Goal: Transaction & Acquisition: Register for event/course

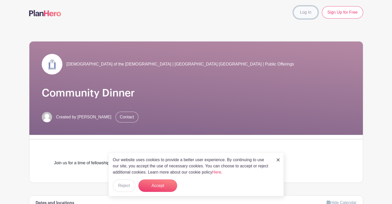
click at [294, 16] on link "Log In" at bounding box center [306, 12] width 24 height 12
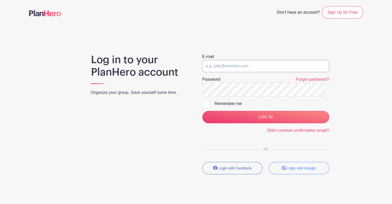
click at [269, 72] on input "email" at bounding box center [266, 66] width 127 height 12
type input "stacymosher@verizon.net"
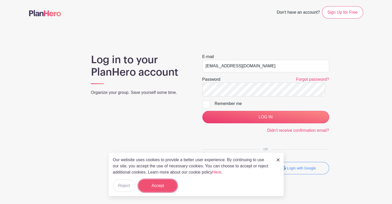
click at [174, 184] on button "Accept" at bounding box center [158, 186] width 39 height 12
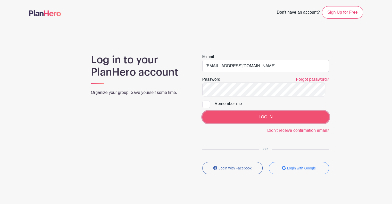
click at [276, 123] on input "LOG IN" at bounding box center [266, 117] width 127 height 12
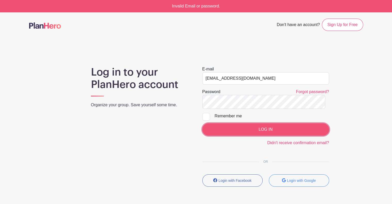
click at [262, 136] on input "LOG IN" at bounding box center [266, 129] width 127 height 12
click at [261, 136] on input "LOG IN" at bounding box center [266, 129] width 127 height 12
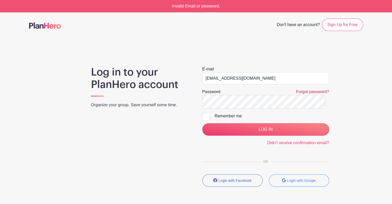
click at [300, 94] on link "Forgot password?" at bounding box center [312, 92] width 33 height 4
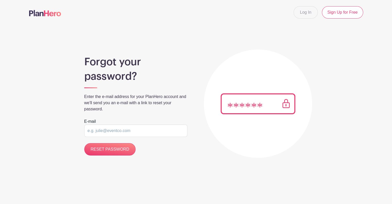
click at [130, 137] on input "email" at bounding box center [135, 131] width 103 height 12
type input "stacymosher@verizon.net"
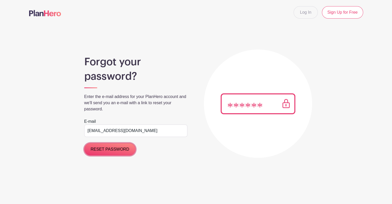
click at [122, 156] on input "RESET PASSWORD" at bounding box center [110, 149] width 52 height 12
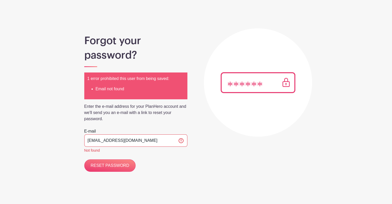
scroll to position [52, 0]
drag, startPoint x: 390, startPoint y: 66, endPoint x: 390, endPoint y: 59, distance: 6.2
click at [390, 59] on main "Log In Sign Up for Free Forgot your password? 1 error prohibited this user from…" at bounding box center [196, 91] width 392 height 225
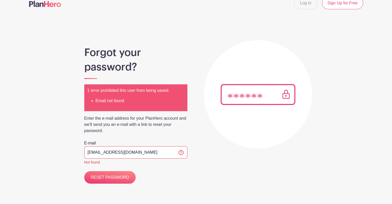
scroll to position [0, 0]
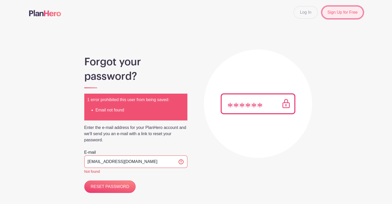
click at [332, 17] on link "Sign Up for Free" at bounding box center [342, 12] width 41 height 12
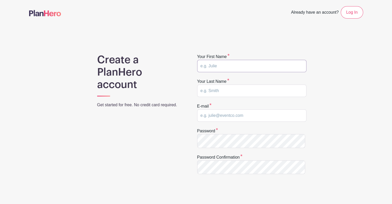
click at [246, 72] on input "text" at bounding box center [251, 66] width 109 height 12
type input "stacy"
type input "mosher"
type input "stacymosher@verizon.net"
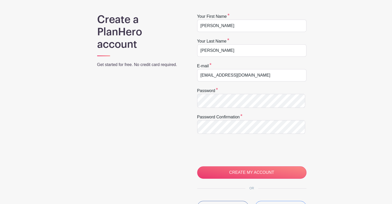
scroll to position [98, 0]
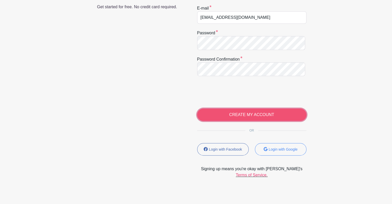
click at [273, 121] on input "CREATE MY ACCOUNT" at bounding box center [251, 115] width 109 height 12
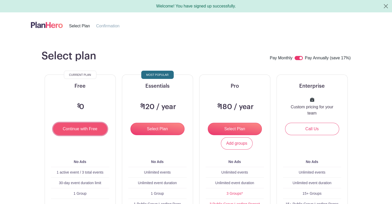
click at [89, 135] on input "Continue with Free" at bounding box center [80, 129] width 54 height 12
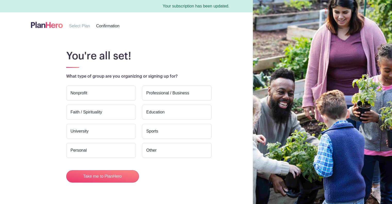
click at [104, 101] on label "Nonprofit" at bounding box center [101, 93] width 70 height 15
click at [0, 0] on input "Nonprofit" at bounding box center [0, 0] width 0 height 0
click at [95, 120] on label "Faith / Spirituality" at bounding box center [101, 112] width 70 height 15
click at [0, 0] on input "Faith / Spirituality" at bounding box center [0, 0] width 0 height 0
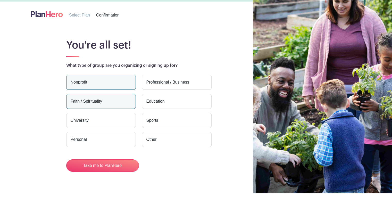
scroll to position [50, 0]
click at [107, 75] on label "Nonprofit" at bounding box center [101, 82] width 70 height 15
click at [0, 0] on input "Nonprofit" at bounding box center [0, 0] width 0 height 0
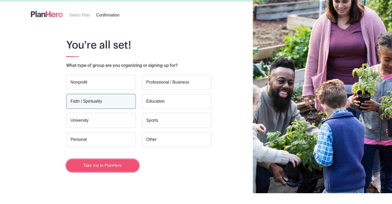
click at [110, 167] on button "Take me to PlanHero" at bounding box center [102, 165] width 73 height 12
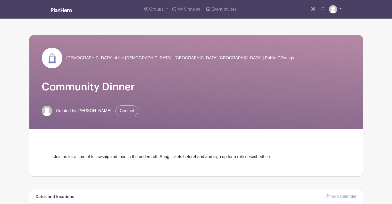
click at [335, 13] on link at bounding box center [335, 9] width 13 height 8
click at [318, 25] on link "My account" at bounding box center [321, 21] width 41 height 8
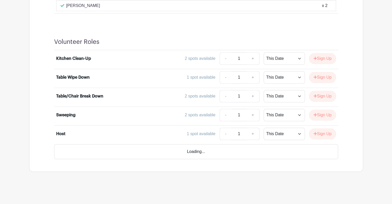
scroll to position [369, 0]
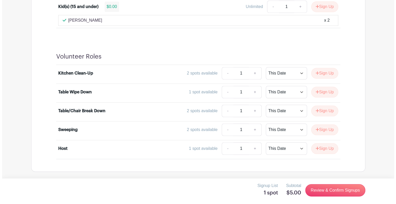
scroll to position [487, 0]
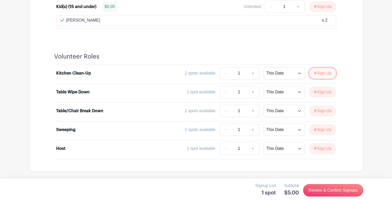
click at [311, 68] on button "Sign Up" at bounding box center [322, 73] width 27 height 11
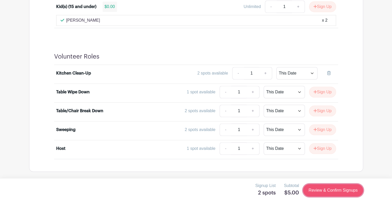
click at [327, 191] on link "Review & Confirm Signups" at bounding box center [333, 190] width 60 height 12
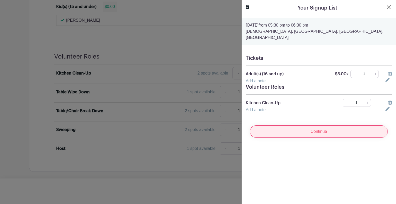
click at [329, 138] on input "Continue" at bounding box center [319, 131] width 138 height 12
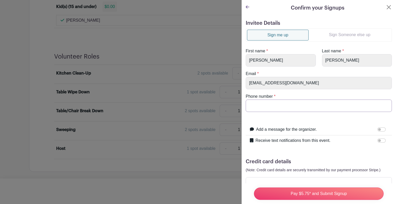
click at [303, 112] on input "Phone number" at bounding box center [319, 106] width 146 height 12
type input "3472760919"
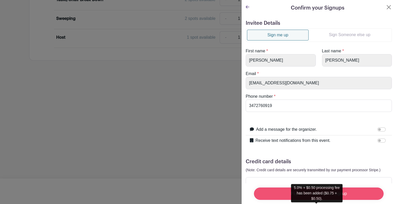
click at [305, 190] on input "Pay $5.75* and Submit Signup" at bounding box center [319, 194] width 130 height 12
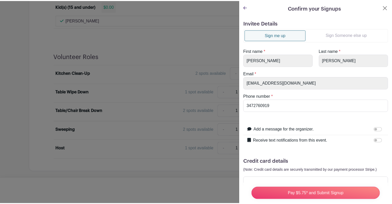
scroll to position [74, 0]
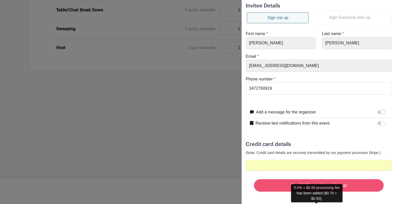
click at [313, 179] on input "Pay $5.75* and Submit Signup" at bounding box center [319, 185] width 130 height 12
click at [319, 179] on input "Pay $5.75* and Submit Signup" at bounding box center [319, 185] width 130 height 12
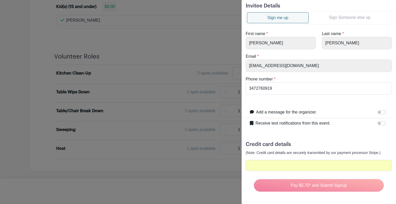
click at [309, 197] on div "Invitee Details Sign me up Sign Someone else up First name * [PERSON_NAME] Last…" at bounding box center [319, 101] width 155 height 205
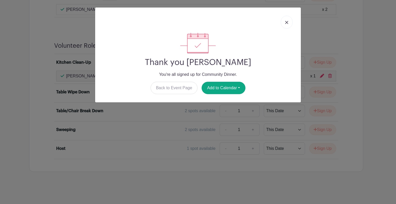
click at [285, 24] on img at bounding box center [286, 22] width 3 height 3
